Goal: Navigation & Orientation: Find specific page/section

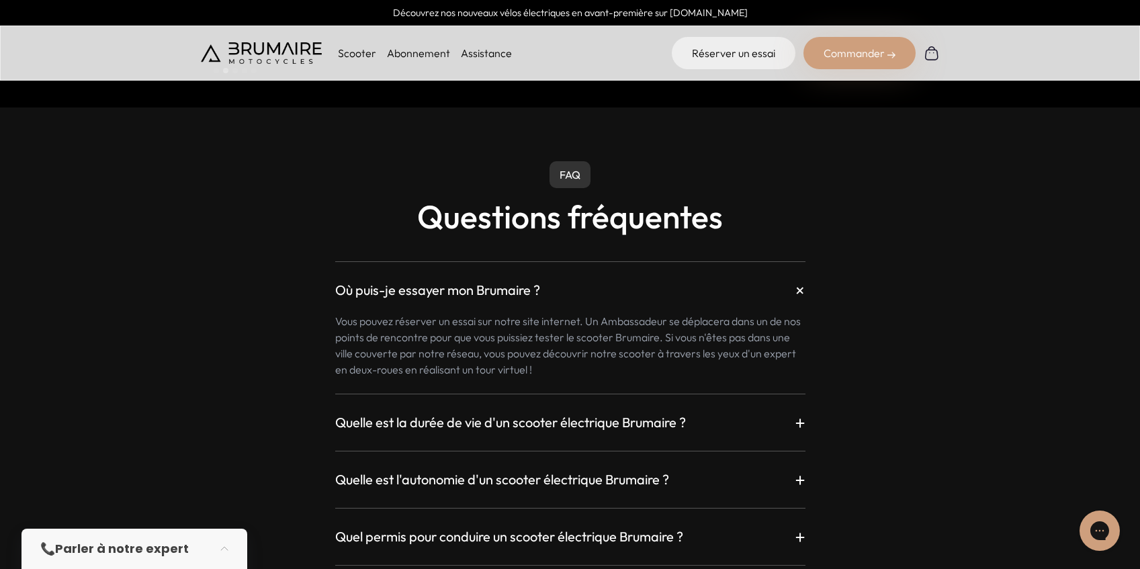
scroll to position [3969, 0]
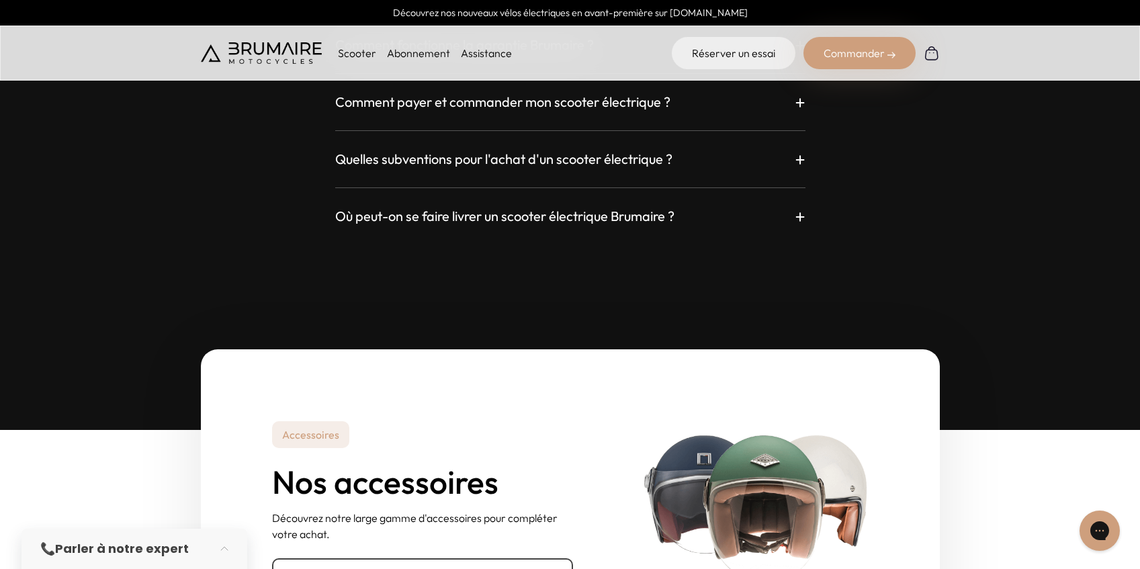
click at [345, 50] on p "Scooter" at bounding box center [357, 53] width 38 height 16
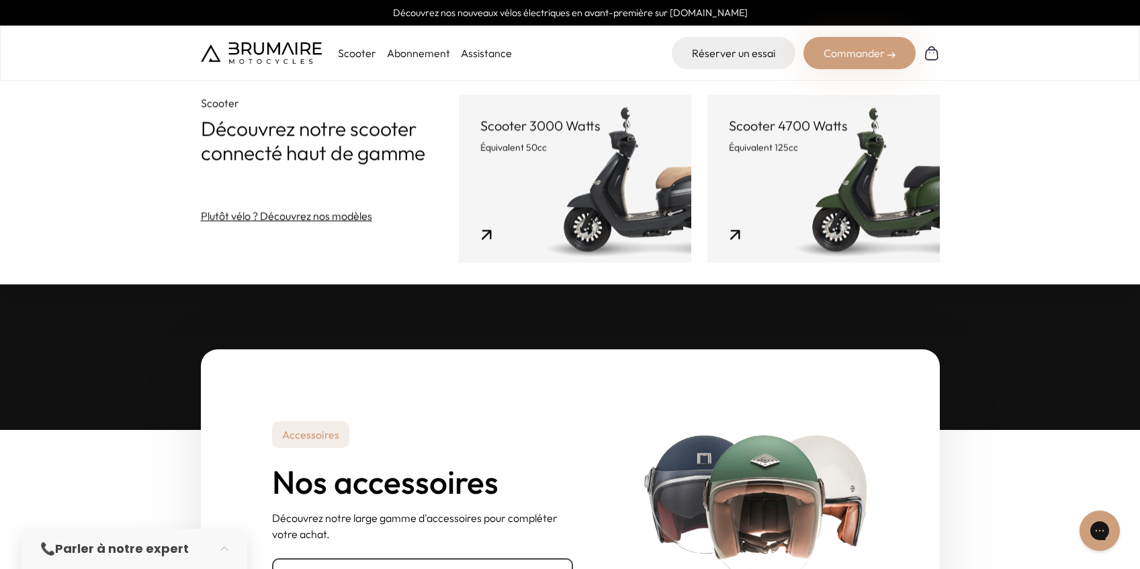
click at [404, 56] on link "Abonnement" at bounding box center [418, 52] width 63 height 13
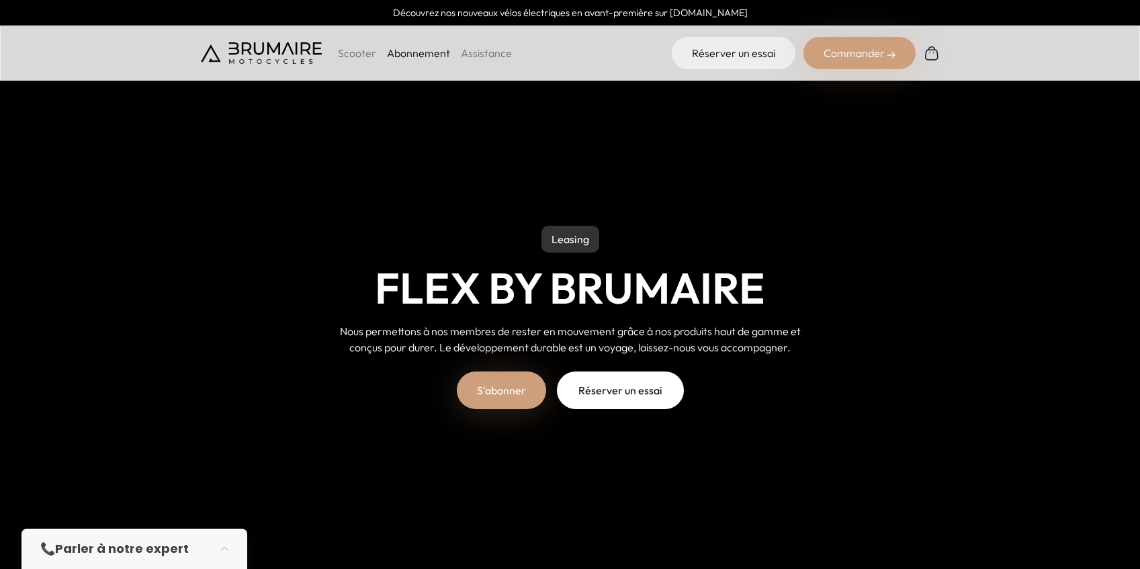
click at [480, 64] on div "Scooter Abonnement Assistance" at bounding box center [356, 53] width 311 height 32
click at [488, 54] on link "Assistance" at bounding box center [486, 52] width 51 height 13
click at [355, 54] on p "Scooter" at bounding box center [357, 53] width 38 height 16
